Goal: Information Seeking & Learning: Learn about a topic

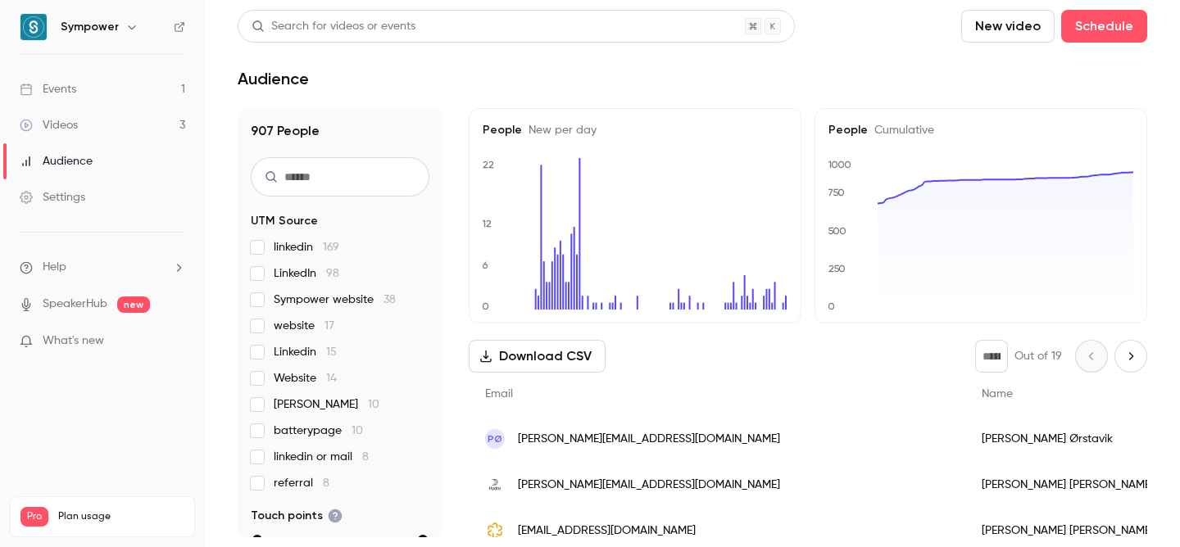
click at [149, 88] on link "Events 1" at bounding box center [102, 89] width 205 height 36
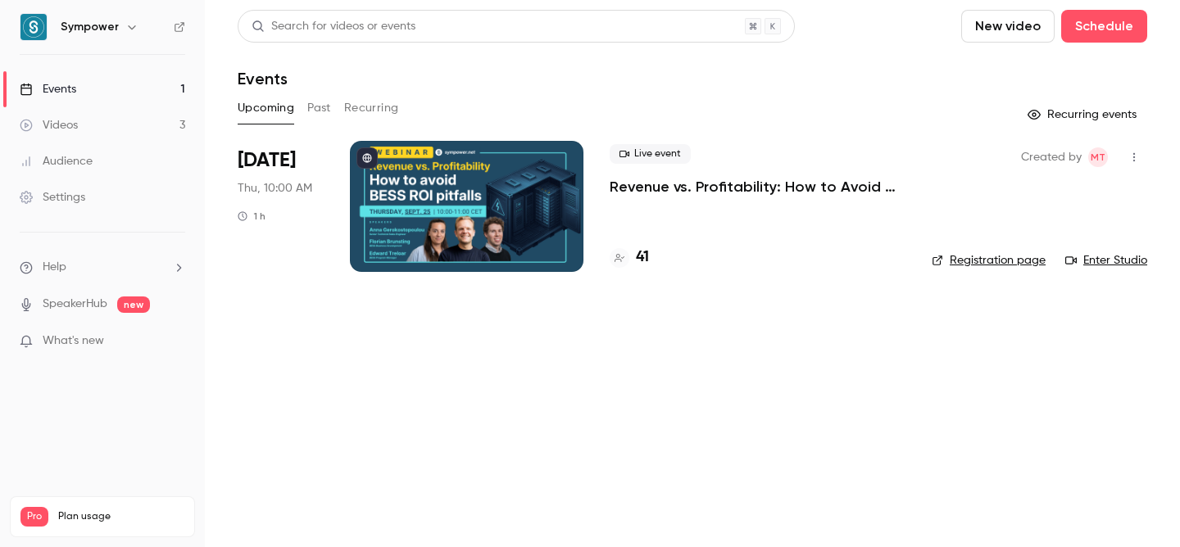
click at [527, 159] on div at bounding box center [467, 206] width 234 height 131
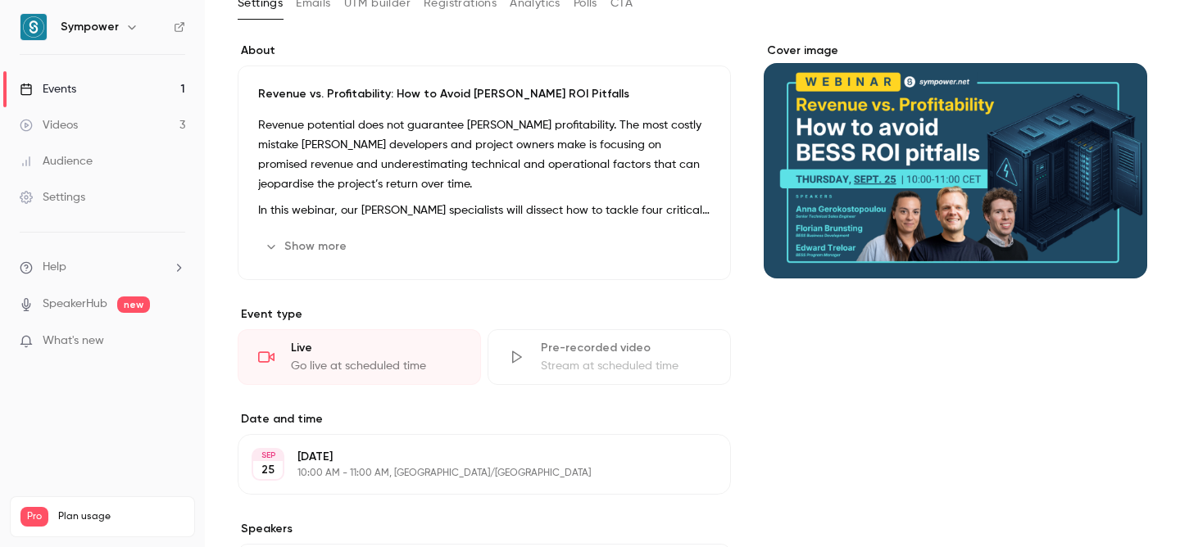
scroll to position [106, 0]
click at [314, 252] on button "Show more" at bounding box center [307, 246] width 98 height 26
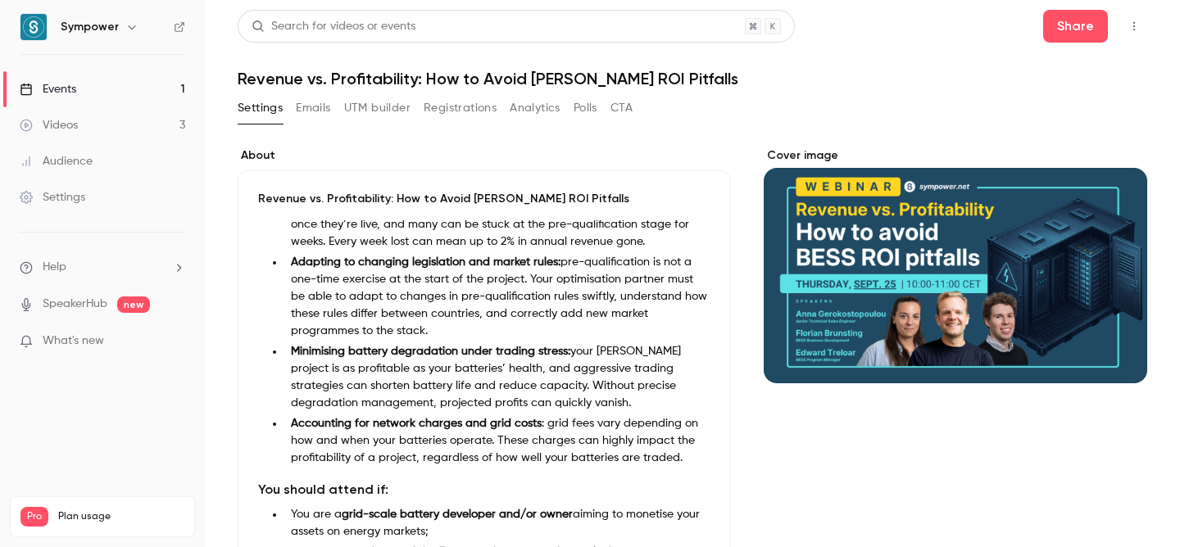
scroll to position [0, 0]
